Goal: Information Seeking & Learning: Learn about a topic

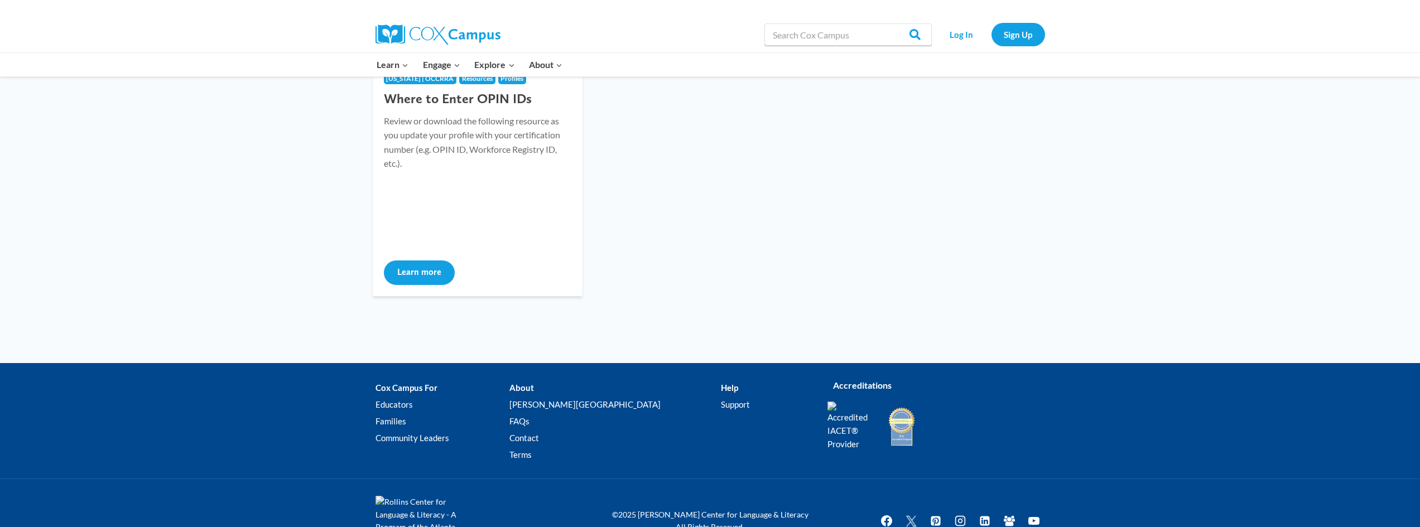
scroll to position [112, 0]
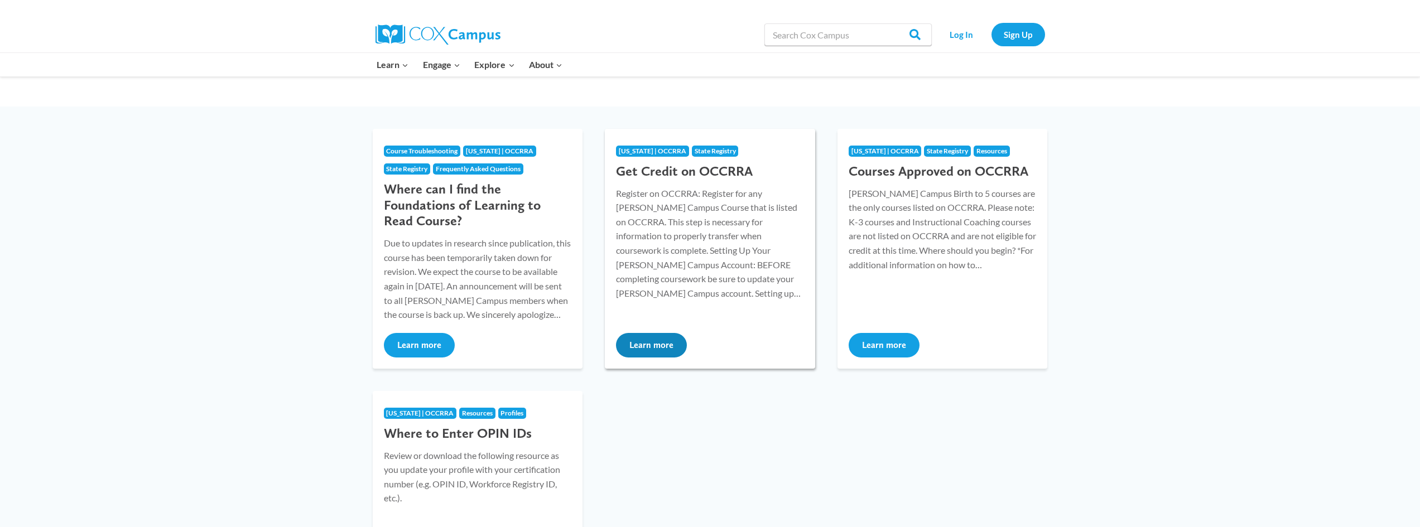
click at [662, 341] on button "Learn more" at bounding box center [651, 345] width 71 height 25
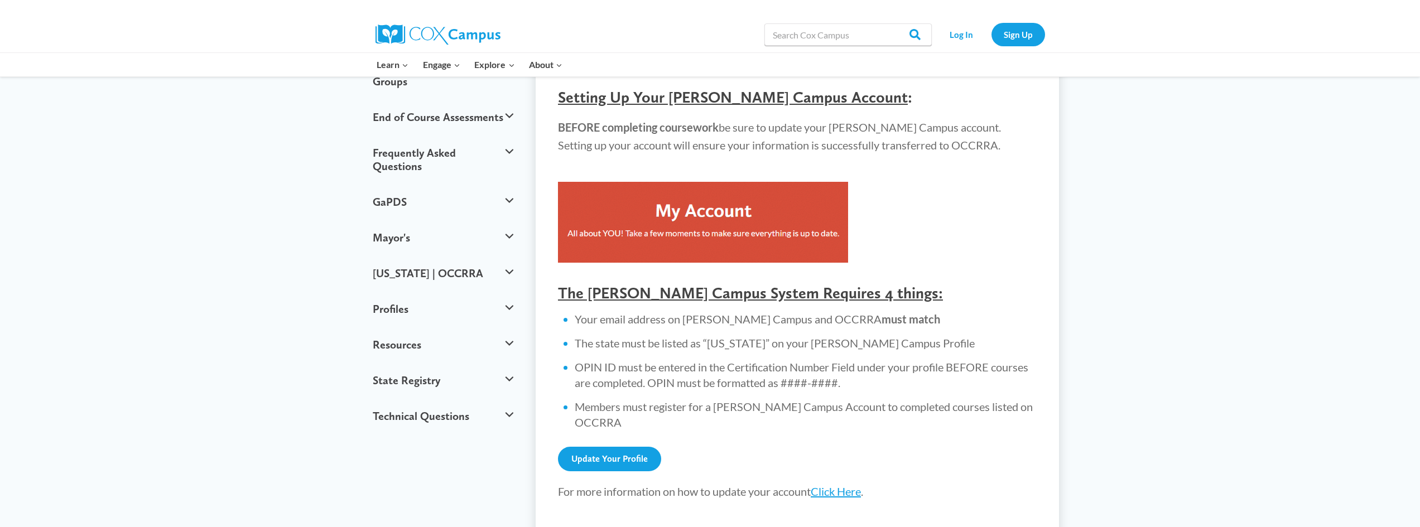
scroll to position [223, 0]
click at [469, 255] on button "[US_STATE] | OCCRRA" at bounding box center [443, 273] width 152 height 36
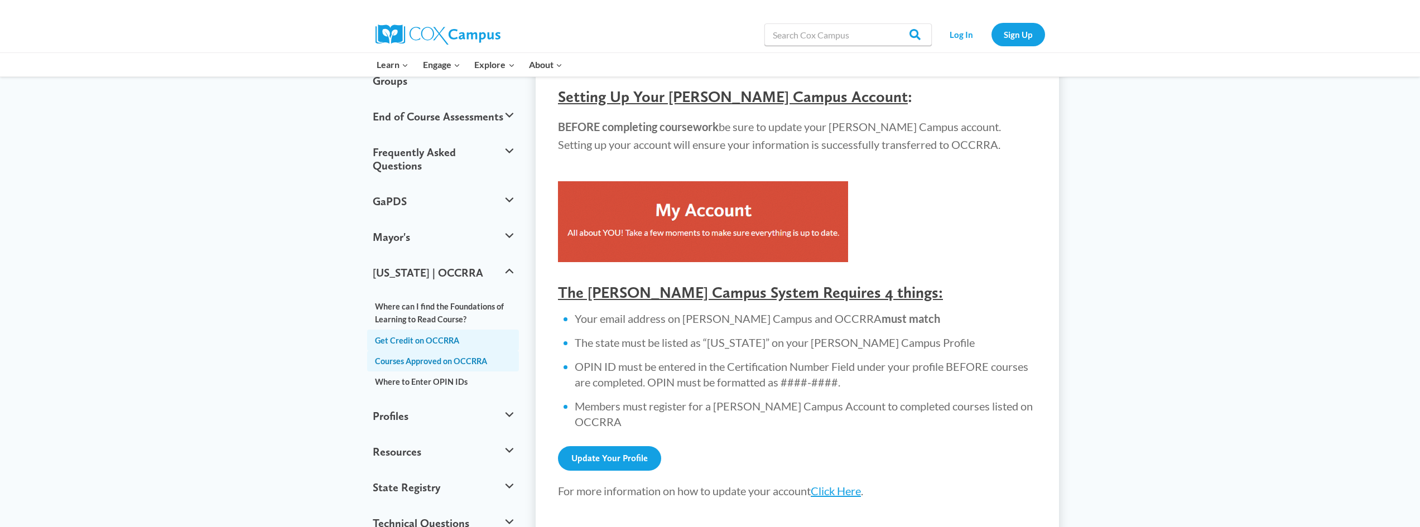
click at [436, 351] on link "Courses Approved on OCCRRA" at bounding box center [443, 361] width 152 height 21
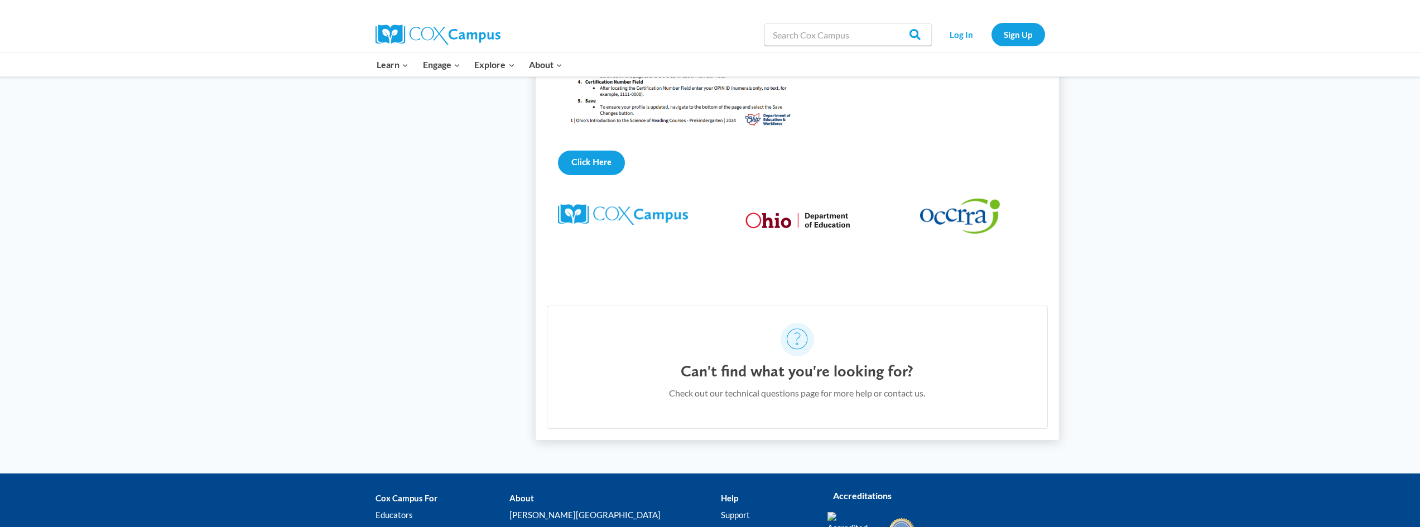
scroll to position [1403, 0]
